Goal: Navigation & Orientation: Find specific page/section

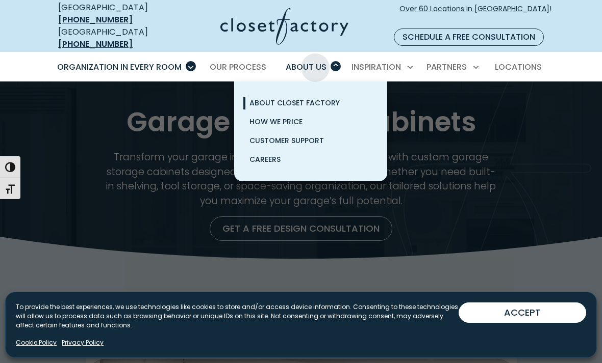
click at [328, 98] on span "About Closet Factory" at bounding box center [294, 103] width 90 height 10
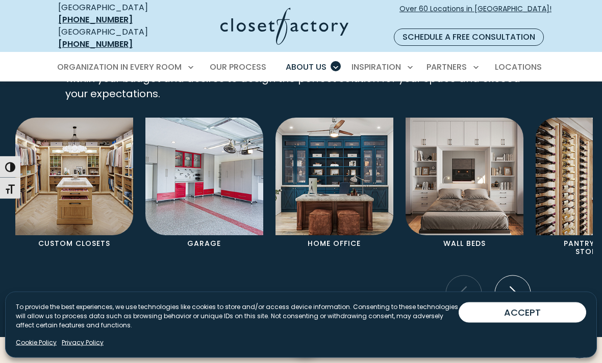
scroll to position [1962, 0]
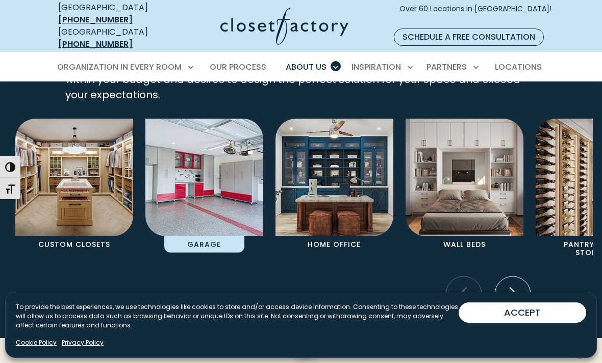
click at [215, 213] on img "Pages Gallery" at bounding box center [204, 178] width 118 height 118
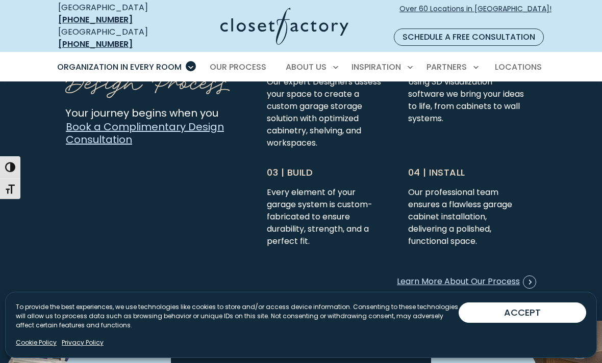
scroll to position [2591, 0]
click at [511, 276] on span "Learn More About Our Process" at bounding box center [466, 282] width 139 height 13
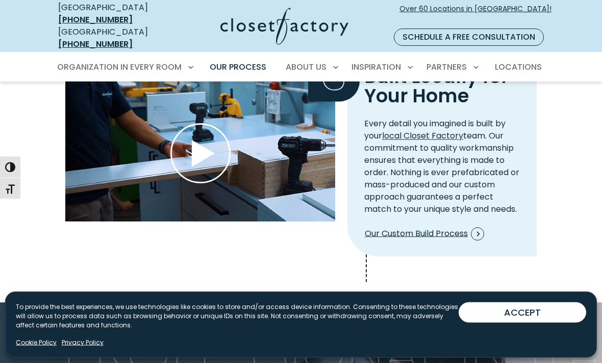
scroll to position [1152, 0]
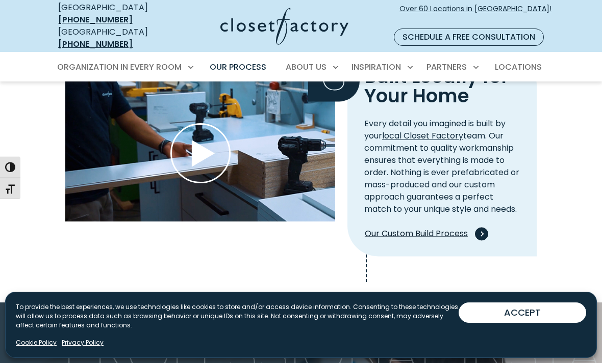
click at [485, 227] on span "Process Step Video" at bounding box center [481, 233] width 13 height 13
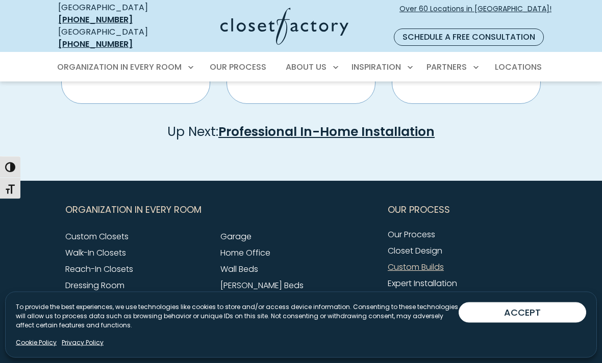
scroll to position [761, 0]
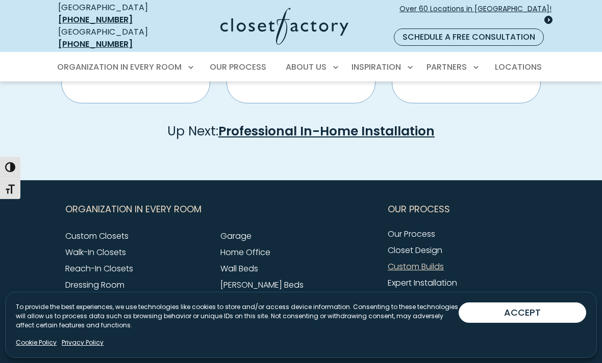
click at [467, 5] on span "Over 60 Locations in [GEOGRAPHIC_DATA]!" at bounding box center [475, 14] width 152 height 21
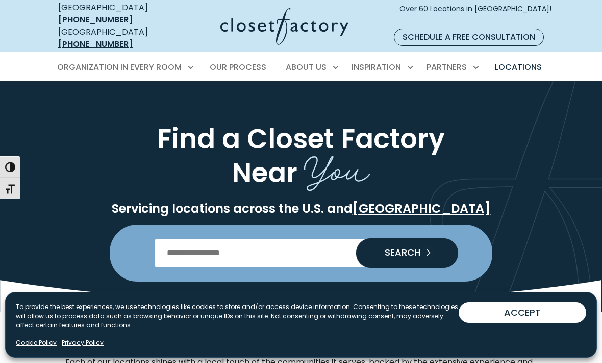
click at [187, 239] on input "Enter Postal Code" at bounding box center [300, 253] width 293 height 29
type input "*****"
click at [409, 239] on button "SEARCH" at bounding box center [407, 253] width 102 height 29
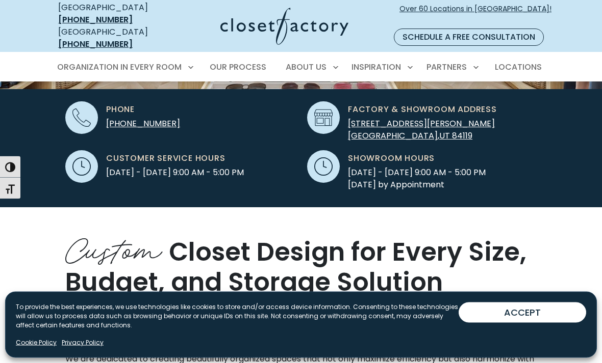
scroll to position [318, 0]
